Goal: Browse casually

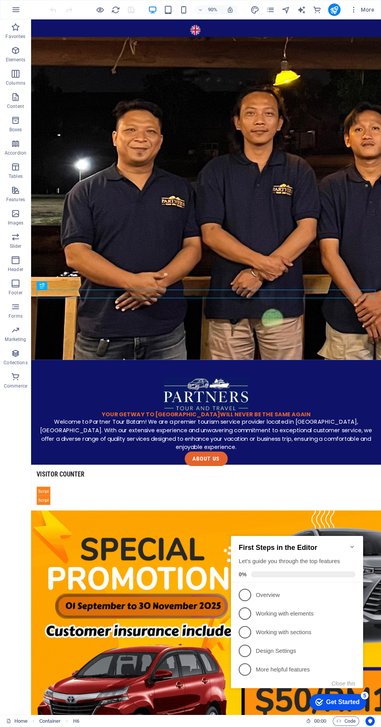
click at [182, 462] on div "Welcome to Partner Tour Batam! We are a premier tourism service provider locate…" at bounding box center [225, 480] width 370 height 37
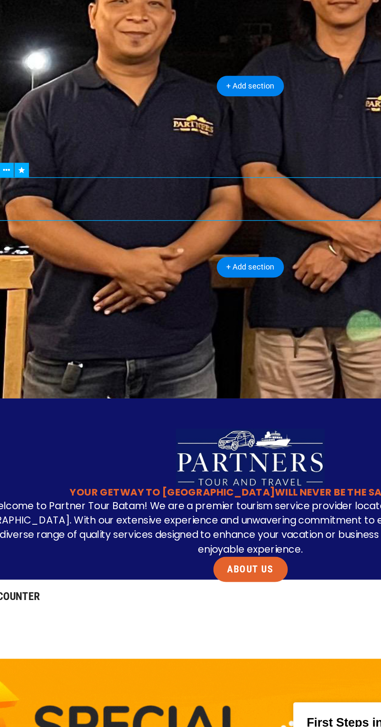
click at [86, 245] on div "YOUR GETWAY TO BATAM WILL NEVER BE THE SAME AGAIN" at bounding box center [143, 248] width 370 height 7
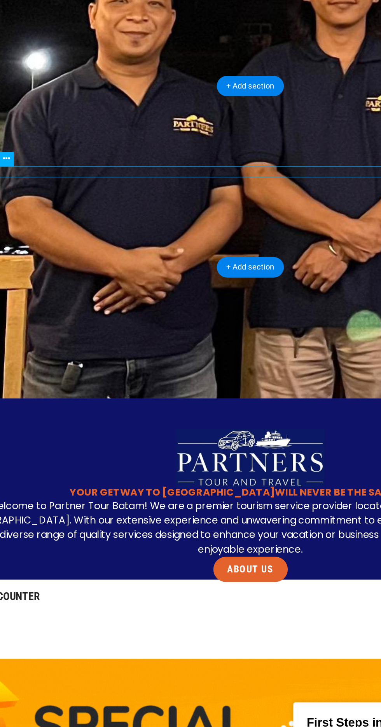
click at [87, 245] on div "YOUR GETWAY TO BATAM WILL NEVER BE THE SAME AGAIN" at bounding box center [143, 248] width 370 height 7
click at [99, 208] on figure at bounding box center [143, 227] width 370 height 38
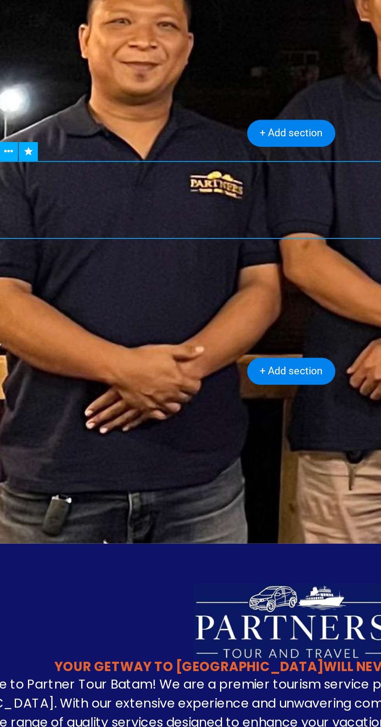
click at [25, 206] on div "YOUR GETWAY TO BATAM WILL NEVER BE THE SAME AGAIN" at bounding box center [89, 209] width 370 height 7
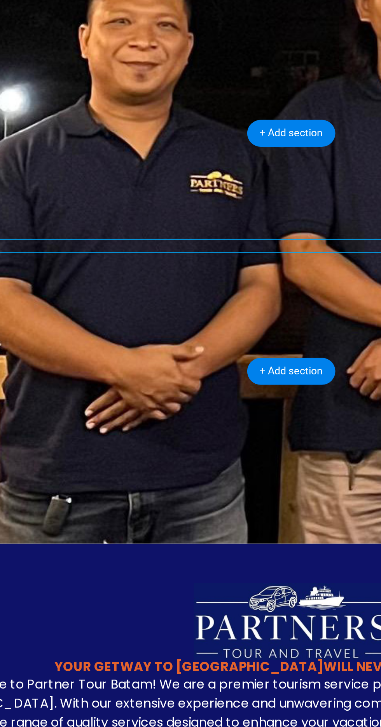
click at [24, 206] on div "YOUR GETWAY TO BATAM WILL NEVER BE THE SAME AGAIN" at bounding box center [89, 209] width 370 height 7
